Goal: Task Accomplishment & Management: Complete application form

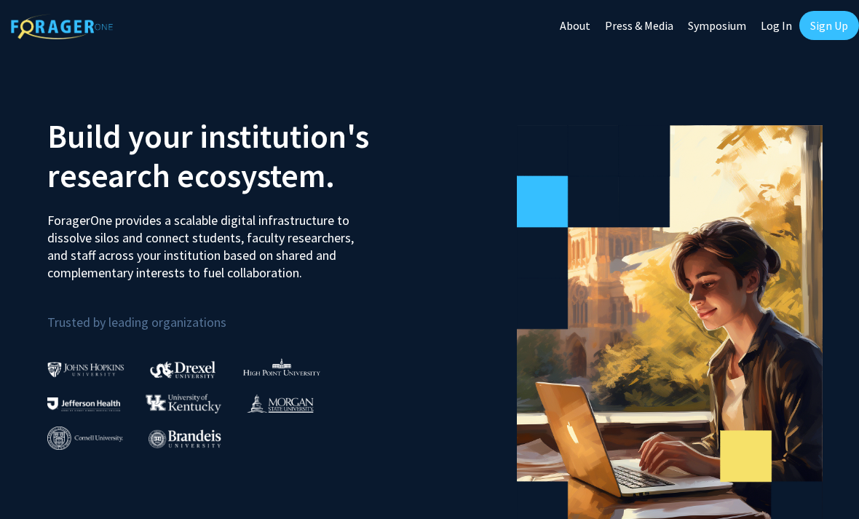
click at [823, 30] on link "Sign Up" at bounding box center [830, 25] width 60 height 29
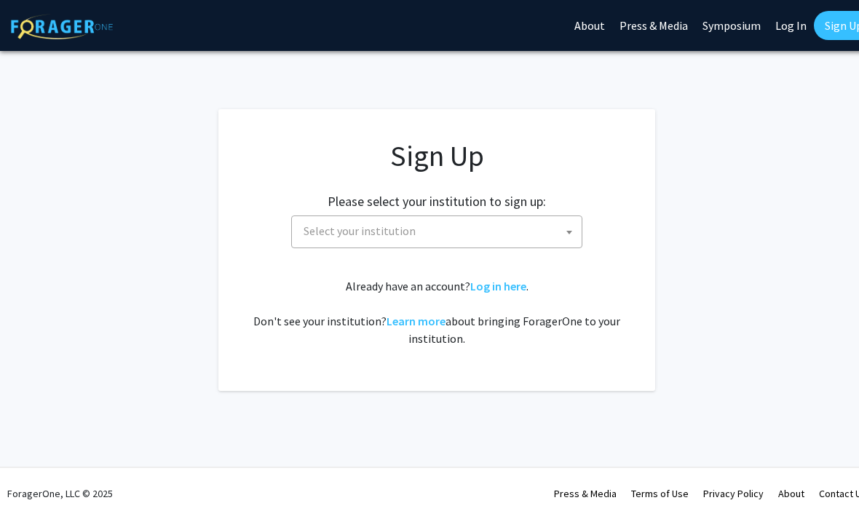
click at [556, 227] on span "Select your institution" at bounding box center [440, 231] width 284 height 30
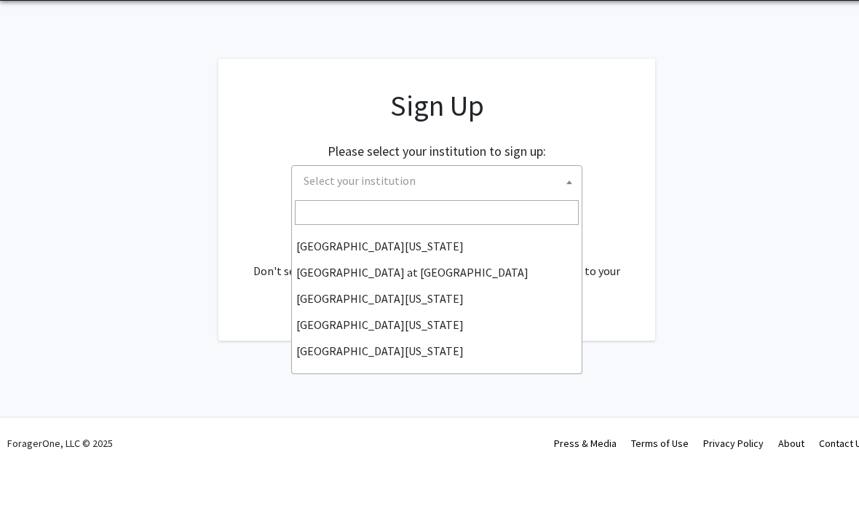
scroll to position [510, 0]
select select "13"
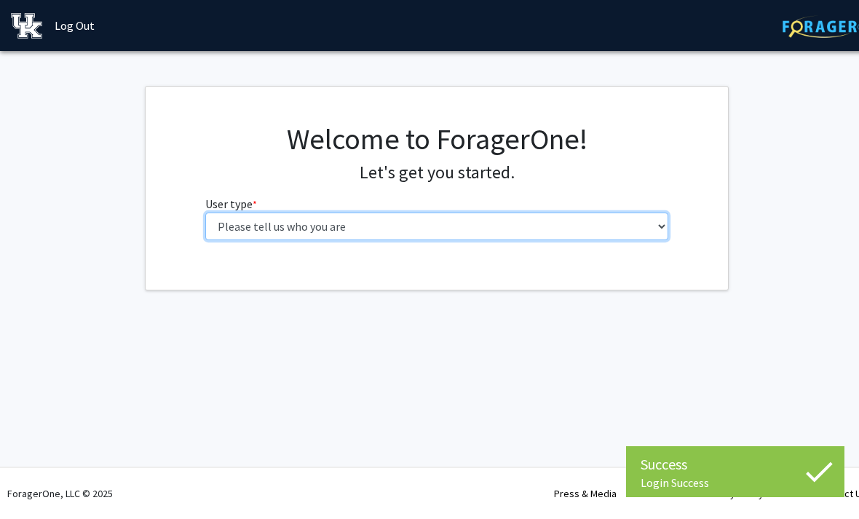
click at [622, 229] on select "Please tell us who you are Undergraduate Student Master's Student Doctoral Cand…" at bounding box center [437, 227] width 464 height 28
select select "1: undergrad"
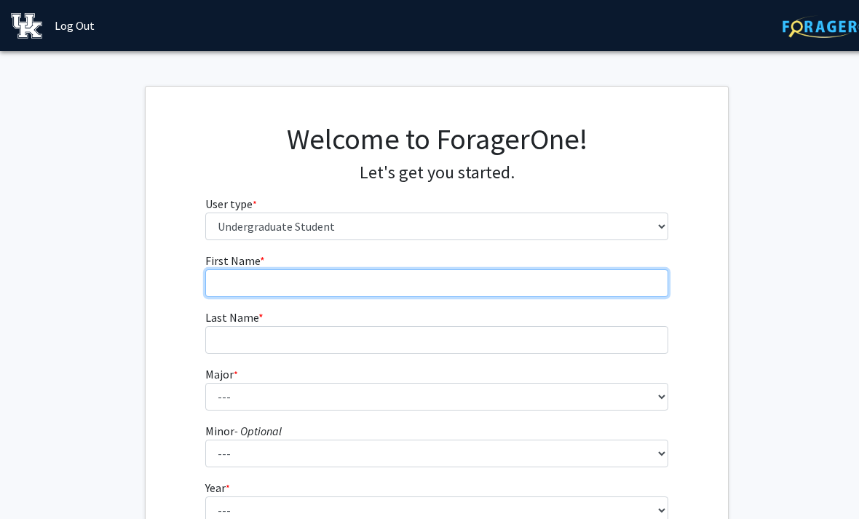
click at [236, 279] on input "First Name * required" at bounding box center [437, 283] width 464 height 28
type input "[PERSON_NAME]"
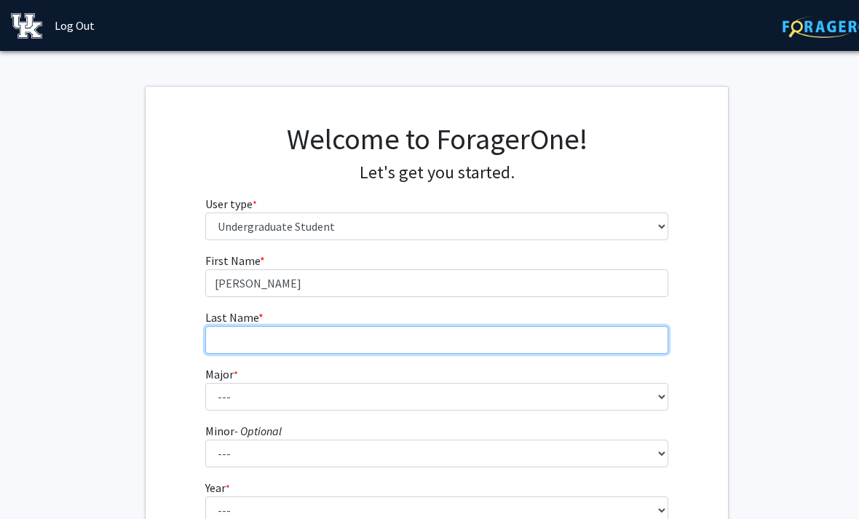
click at [486, 339] on input "Last Name * required" at bounding box center [437, 340] width 464 height 28
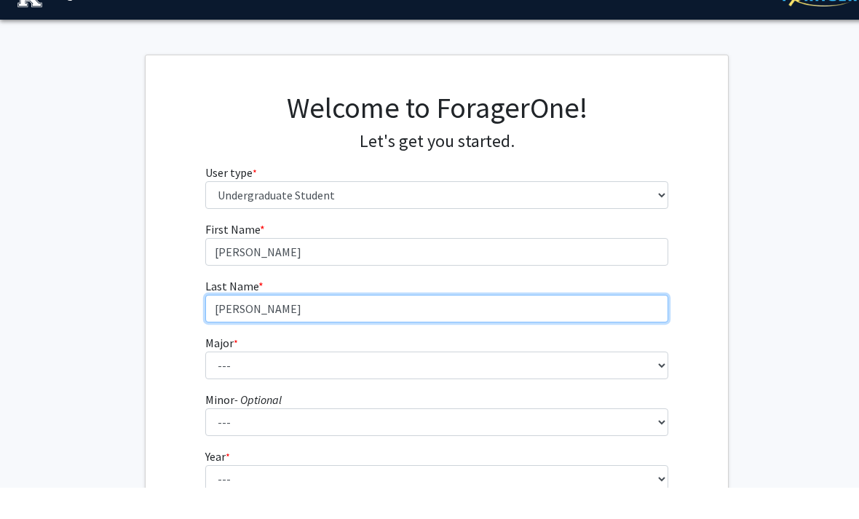
type input "[PERSON_NAME]"
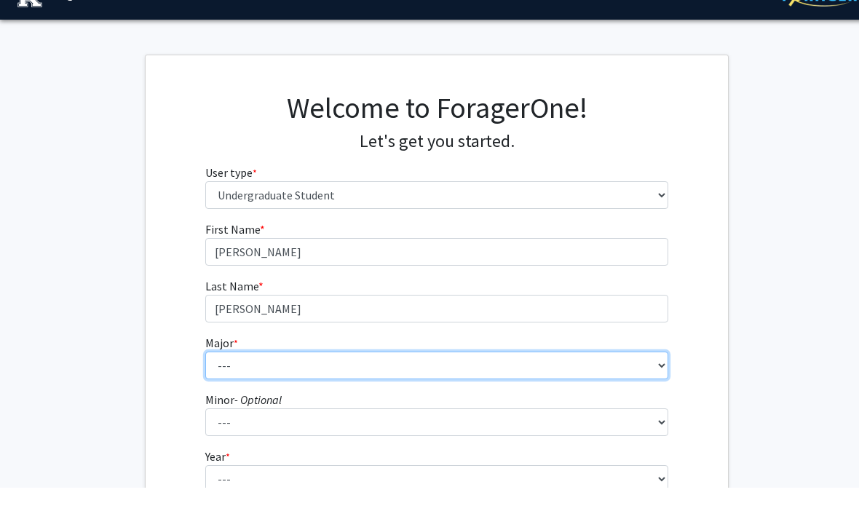
click at [616, 383] on select "--- Accounting Aerospace Engineering African American & Africana Studies Agricu…" at bounding box center [437, 397] width 464 height 28
select select "96: 933"
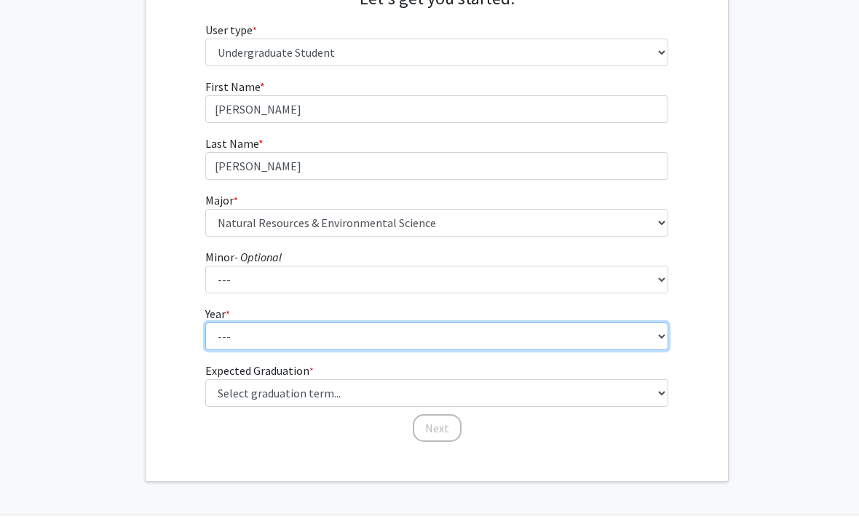
click at [573, 336] on select "--- First-year Sophomore Junior Senior Postbaccalaureate Certificate" at bounding box center [437, 337] width 464 height 28
select select "4: senior"
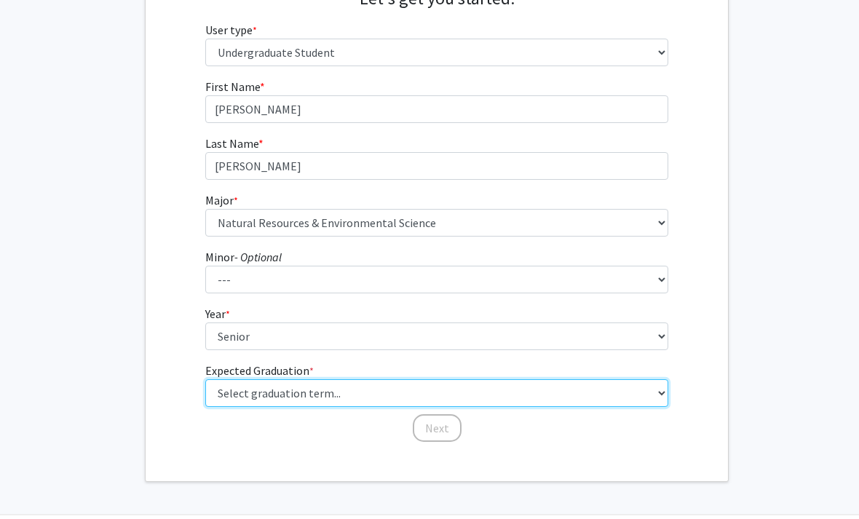
click at [519, 398] on select "Select graduation term... Spring 2025 Summer 2025 Fall 2025 Winter 2025 Spring …" at bounding box center [437, 393] width 464 height 28
select select "7: fall_2026"
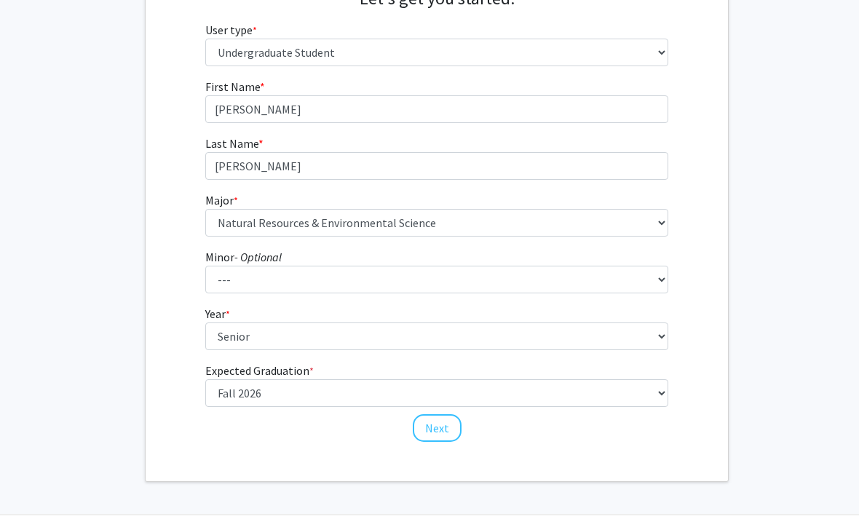
click at [440, 428] on button "Next" at bounding box center [437, 428] width 49 height 28
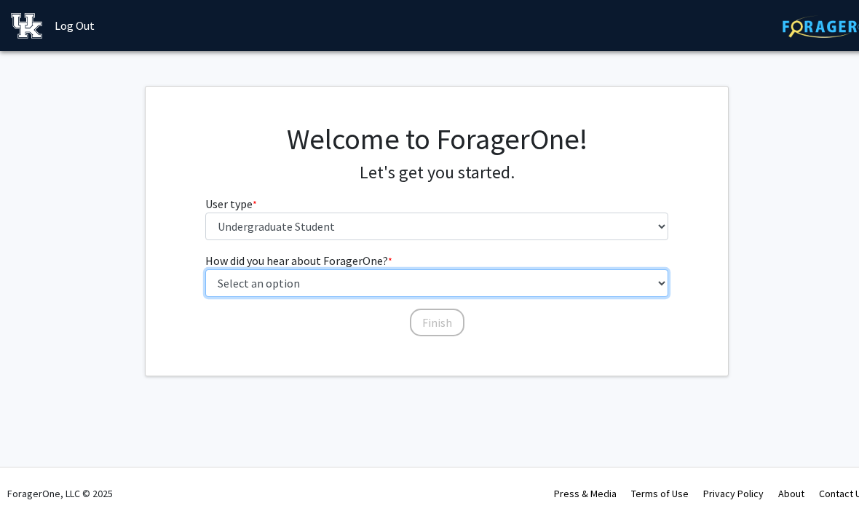
click at [652, 284] on select "Select an option Peer/student recommendation Faculty/staff recommendation Unive…" at bounding box center [437, 283] width 464 height 28
select select "2: faculty_recommendation"
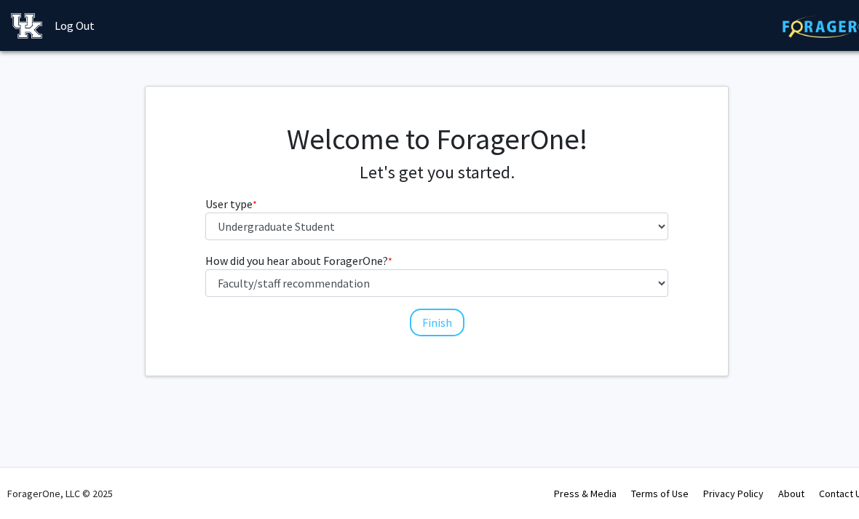
click at [428, 327] on button "Finish" at bounding box center [437, 323] width 55 height 28
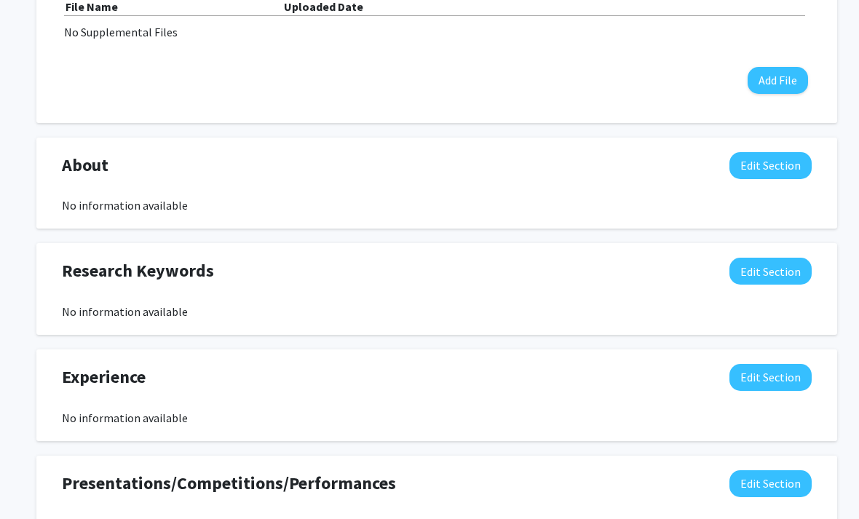
scroll to position [515, 0]
